Goal: Task Accomplishment & Management: Use online tool/utility

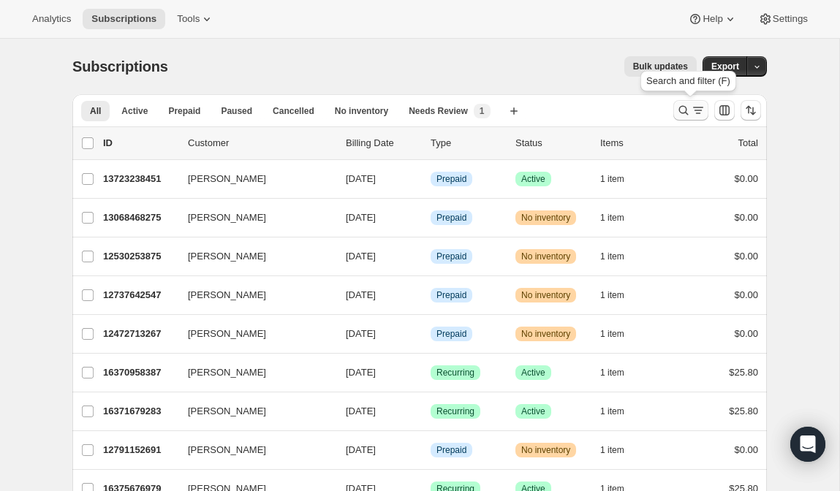
click at [679, 113] on icon "Search and filter results" at bounding box center [683, 110] width 15 height 15
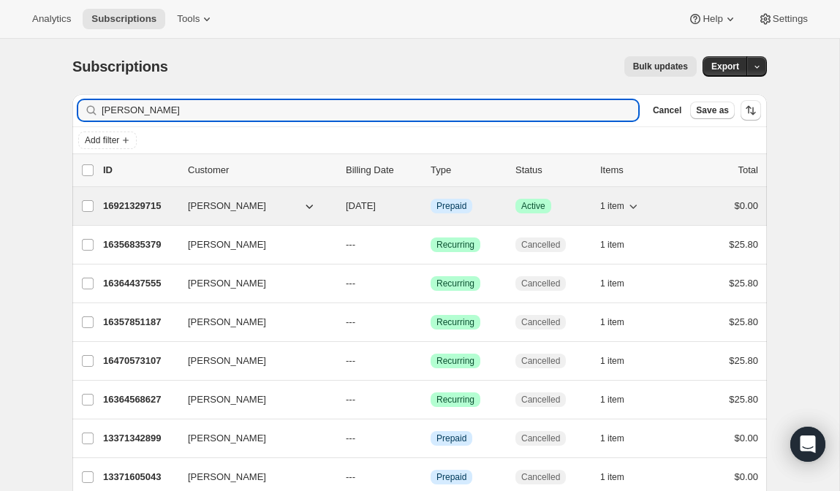
type input "rosaleen"
click at [141, 200] on p "16921329715" at bounding box center [139, 206] width 73 height 15
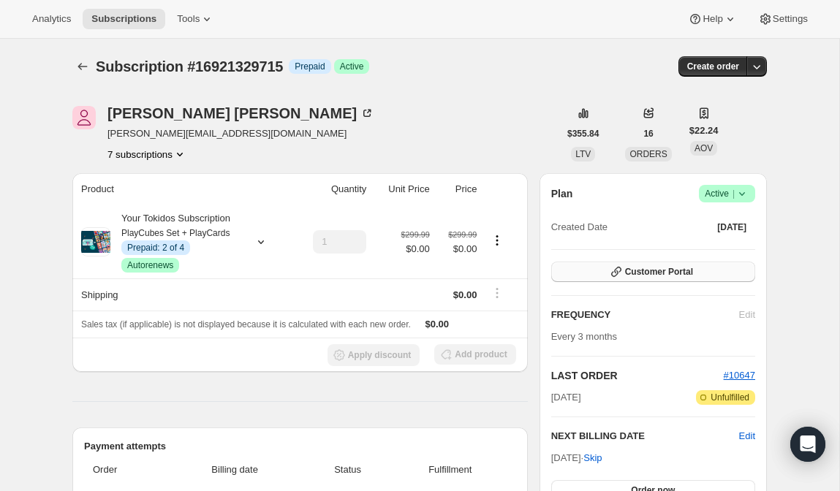
click at [653, 271] on span "Customer Portal" at bounding box center [659, 272] width 68 height 12
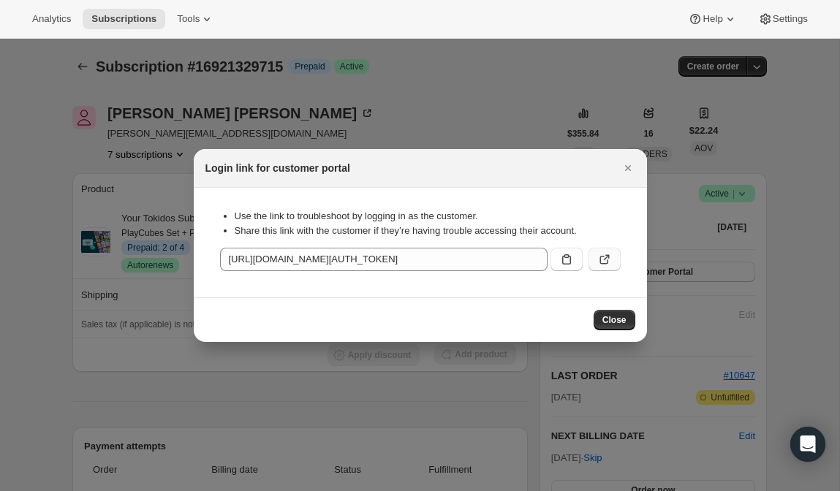
click at [600, 258] on icon ":rcc:" at bounding box center [604, 260] width 9 height 9
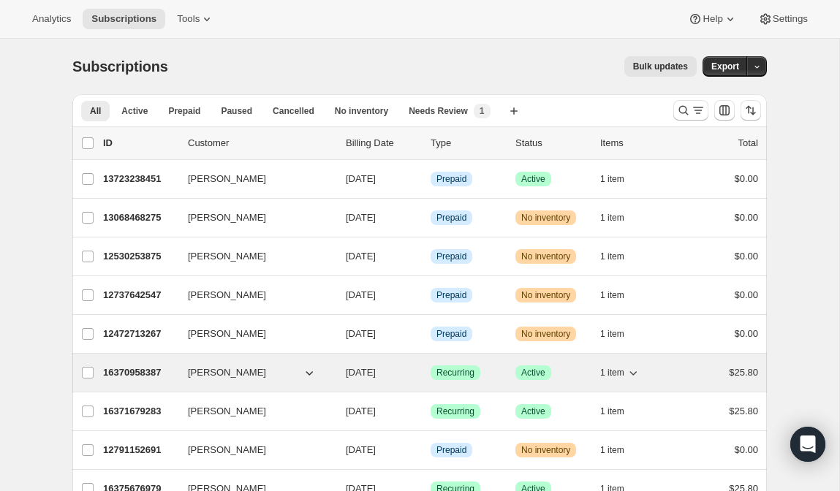
click at [134, 371] on p "16370958387" at bounding box center [139, 373] width 73 height 15
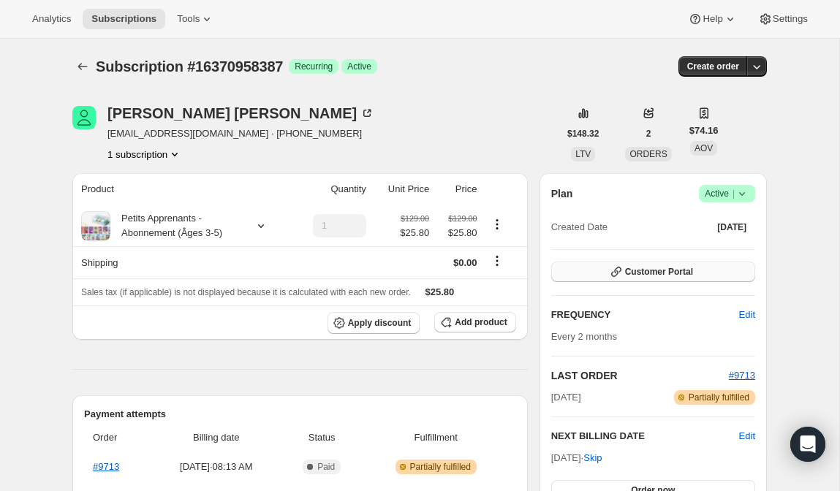
click at [678, 262] on button "Customer Portal" at bounding box center [653, 272] width 204 height 20
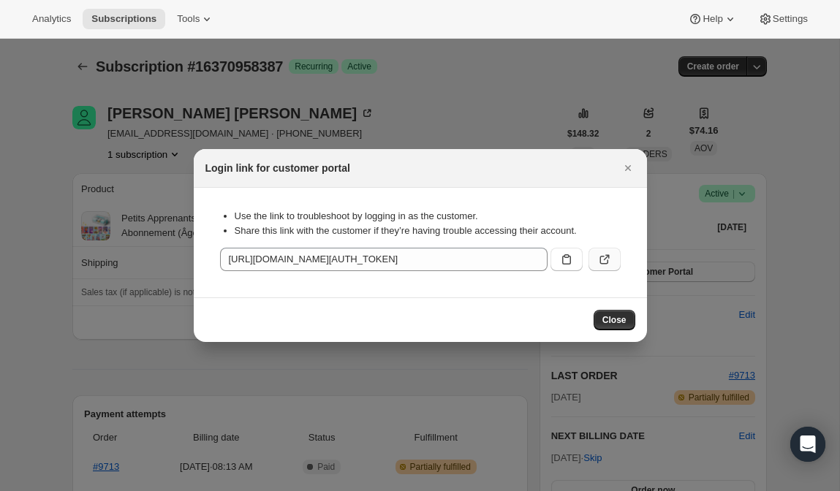
click at [603, 264] on icon ":rc2:" at bounding box center [605, 259] width 15 height 15
